Goal: Use online tool/utility: Utilize a website feature to perform a specific function

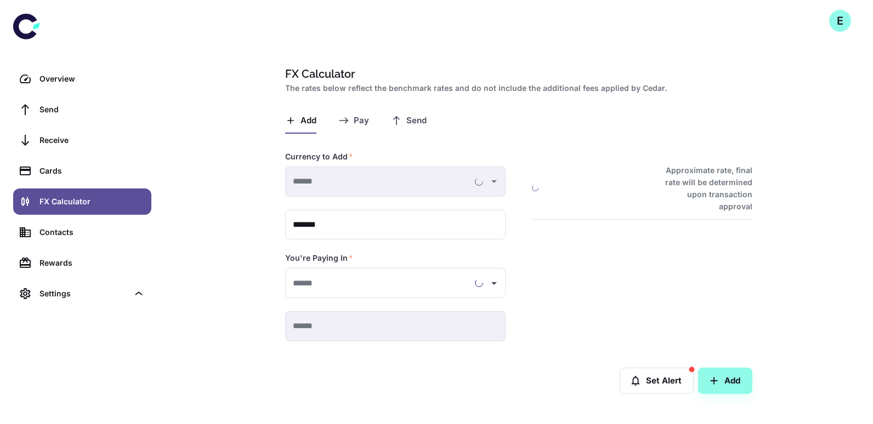
type input "**********"
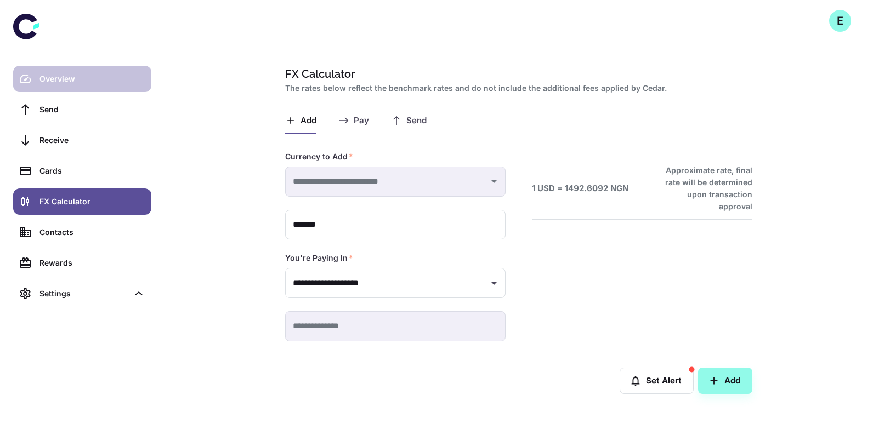
click at [71, 75] on div "Overview" at bounding box center [91, 79] width 105 height 12
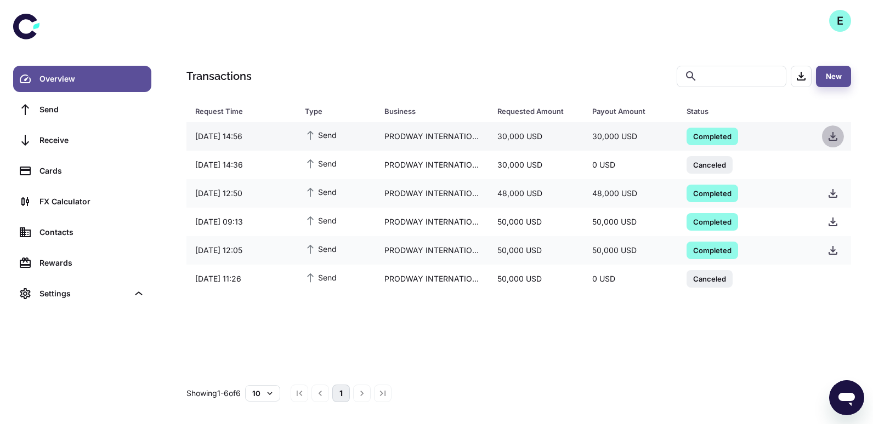
click at [835, 134] on button "button" at bounding box center [833, 137] width 22 height 22
